Goal: Use online tool/utility: Utilize a website feature to perform a specific function

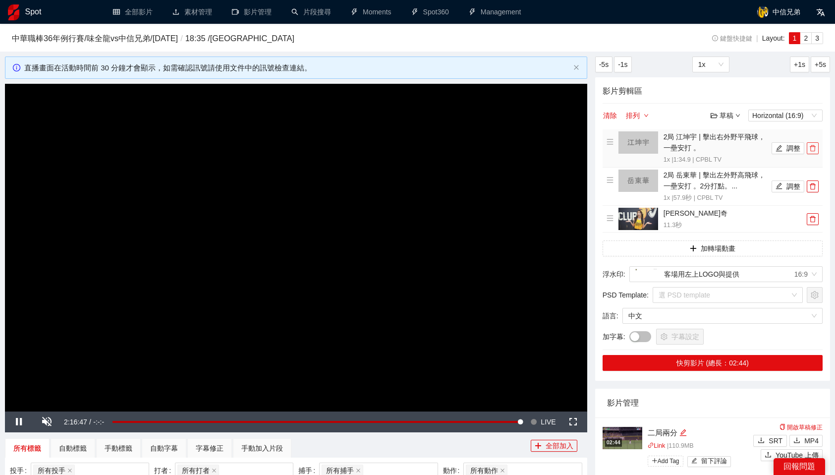
click at [809, 147] on icon "delete" at bounding box center [812, 148] width 7 height 7
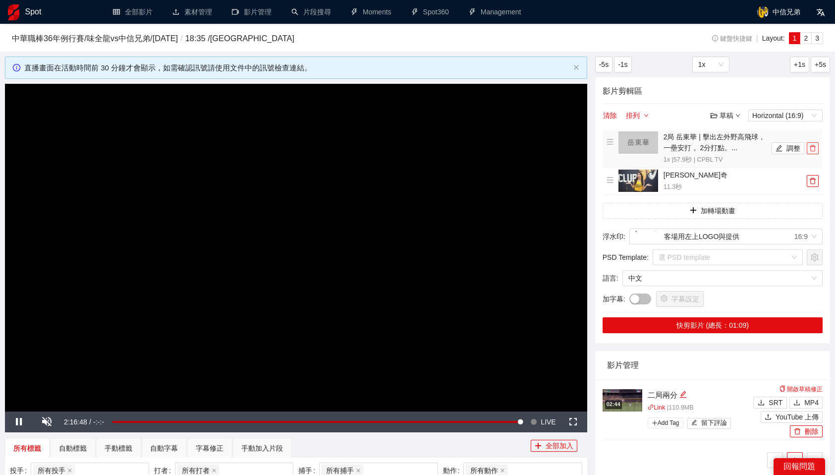
click at [810, 148] on icon "delete" at bounding box center [812, 148] width 7 height 7
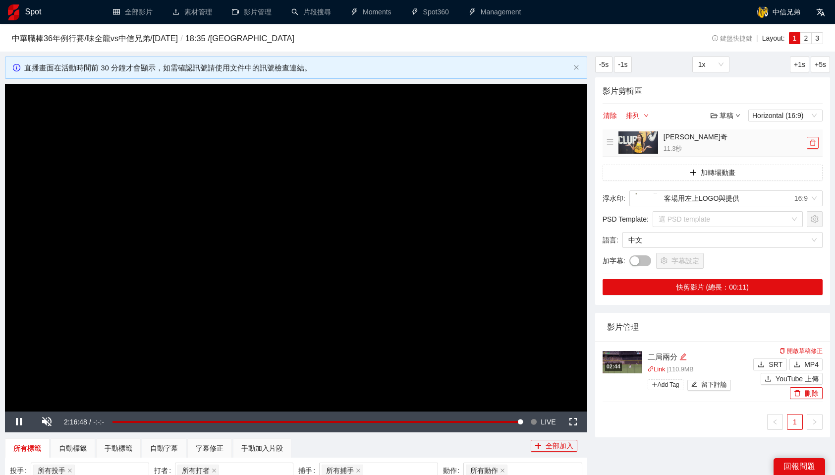
click at [810, 148] on button "button" at bounding box center [812, 143] width 12 height 12
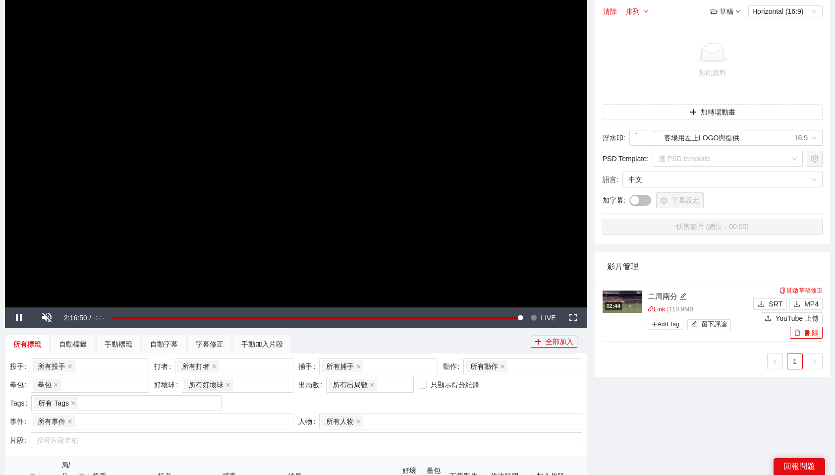
click at [380, 280] on video "Video Player" at bounding box center [296, 143] width 582 height 327
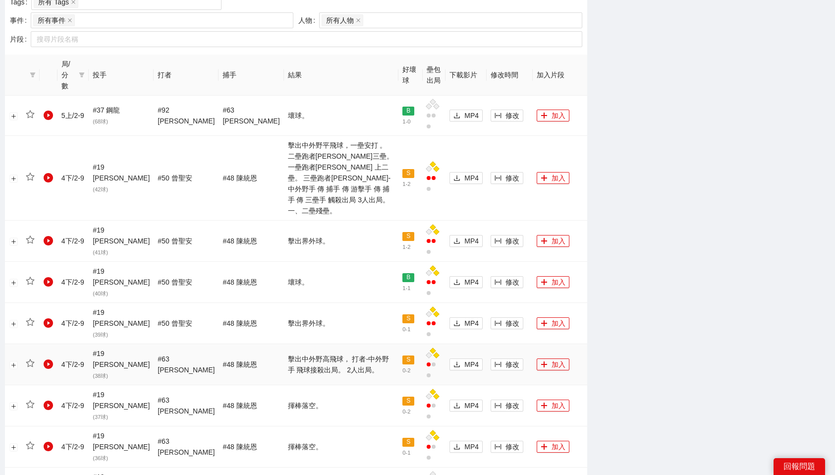
scroll to position [503, 0]
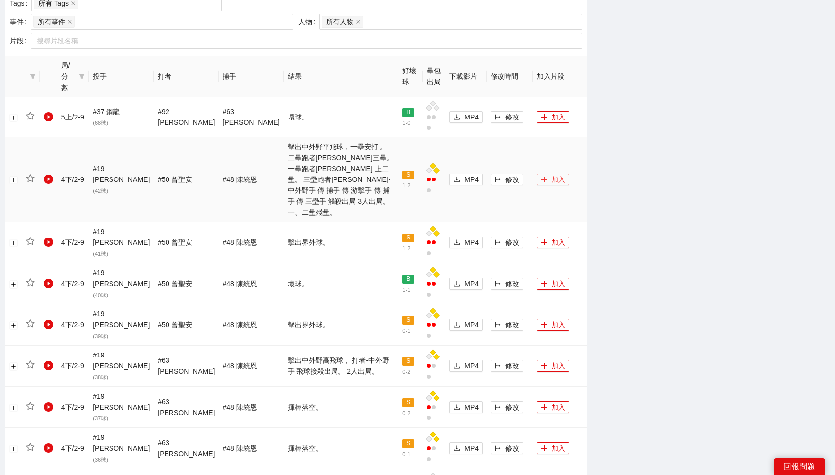
click at [553, 173] on button "加入" at bounding box center [552, 179] width 33 height 12
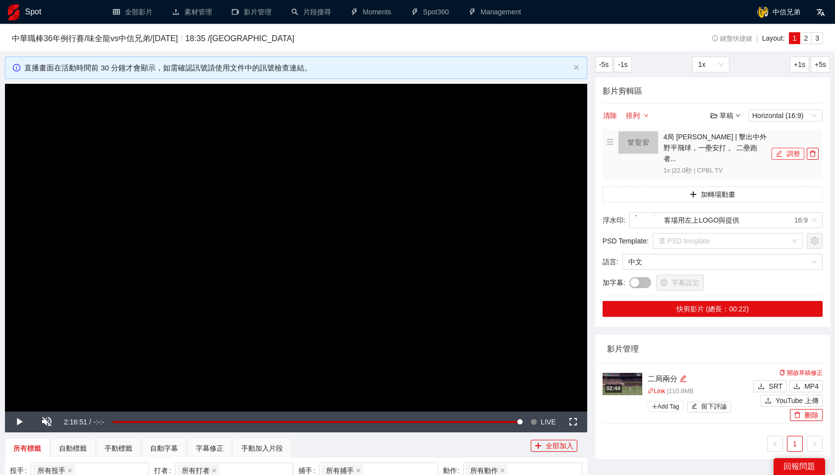
click at [792, 150] on button "調整" at bounding box center [787, 154] width 33 height 12
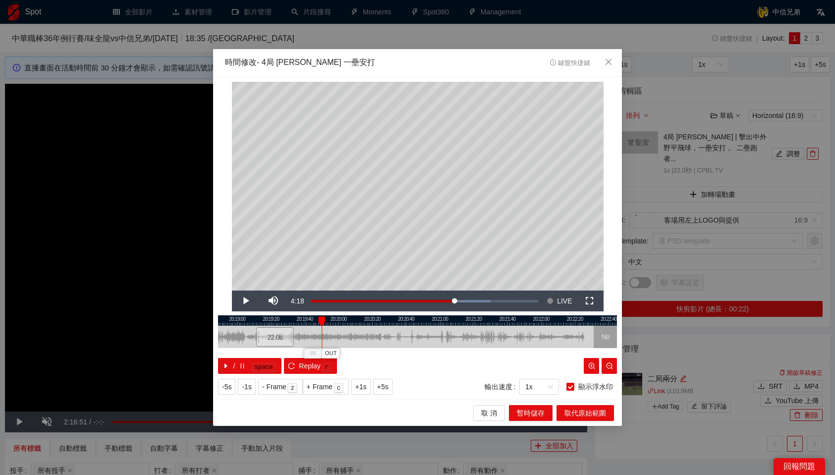
drag, startPoint x: 432, startPoint y: 340, endPoint x: 279, endPoint y: 340, distance: 153.1
click at [279, 340] on div "22.0 s" at bounding box center [274, 336] width 37 height 19
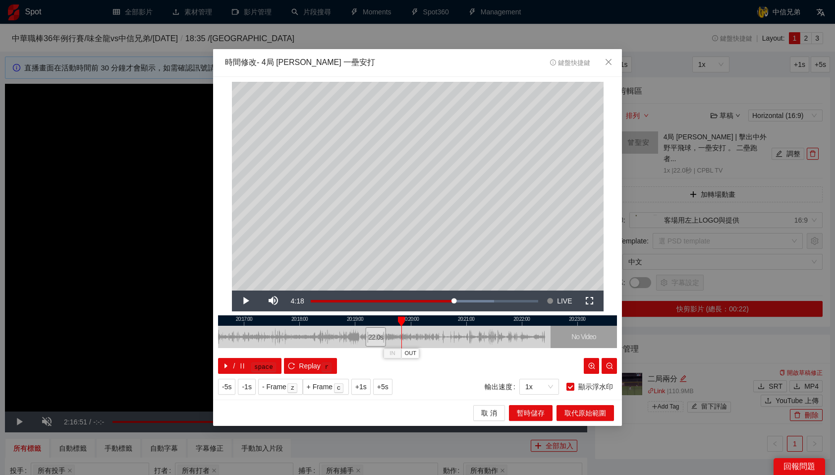
click at [275, 318] on div at bounding box center [417, 320] width 399 height 10
drag, startPoint x: 275, startPoint y: 318, endPoint x: 313, endPoint y: 331, distance: 40.0
click at [313, 326] on div "IN OUT" at bounding box center [313, 321] width 7 height 10
click at [304, 352] on span "IN" at bounding box center [303, 353] width 5 height 9
click at [304, 351] on button "IN" at bounding box center [307, 352] width 18 height 9
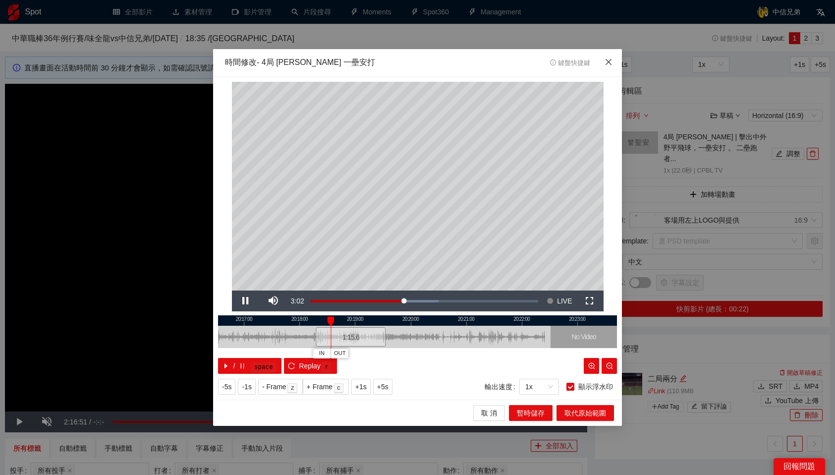
click at [612, 59] on icon "close" at bounding box center [608, 62] width 8 height 8
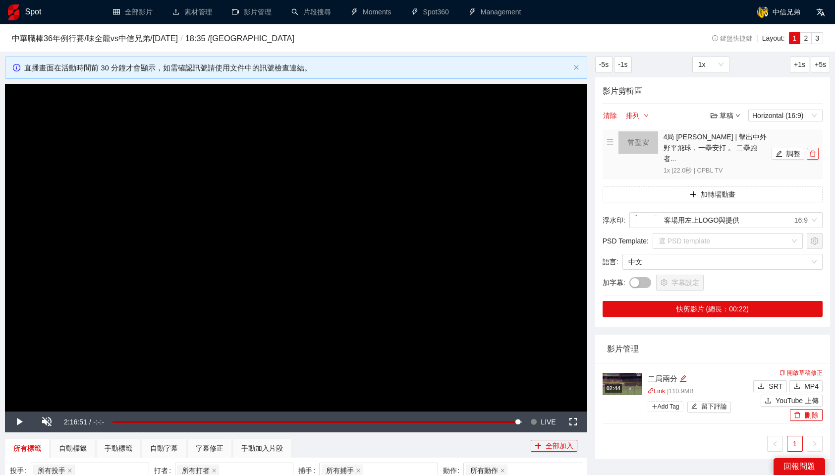
click at [809, 153] on button "button" at bounding box center [812, 154] width 12 height 12
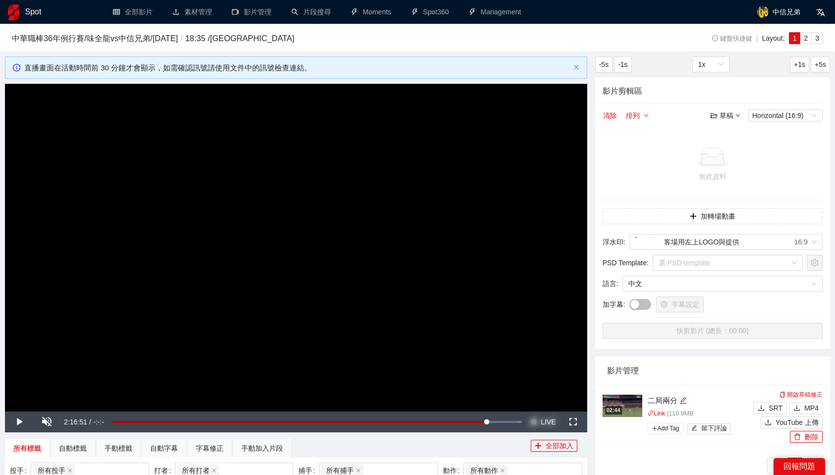
click at [548, 422] on span "LIVE" at bounding box center [547, 421] width 15 height 21
click at [527, 411] on button "Seek to live, currently behind live LIVE" at bounding box center [543, 421] width 32 height 21
click at [52, 422] on span "Video Player" at bounding box center [47, 422] width 28 height 0
click at [17, 422] on span "Video Player" at bounding box center [19, 422] width 28 height 0
click at [47, 422] on span "Video Player" at bounding box center [47, 422] width 28 height 0
